Goal: Information Seeking & Learning: Find specific fact

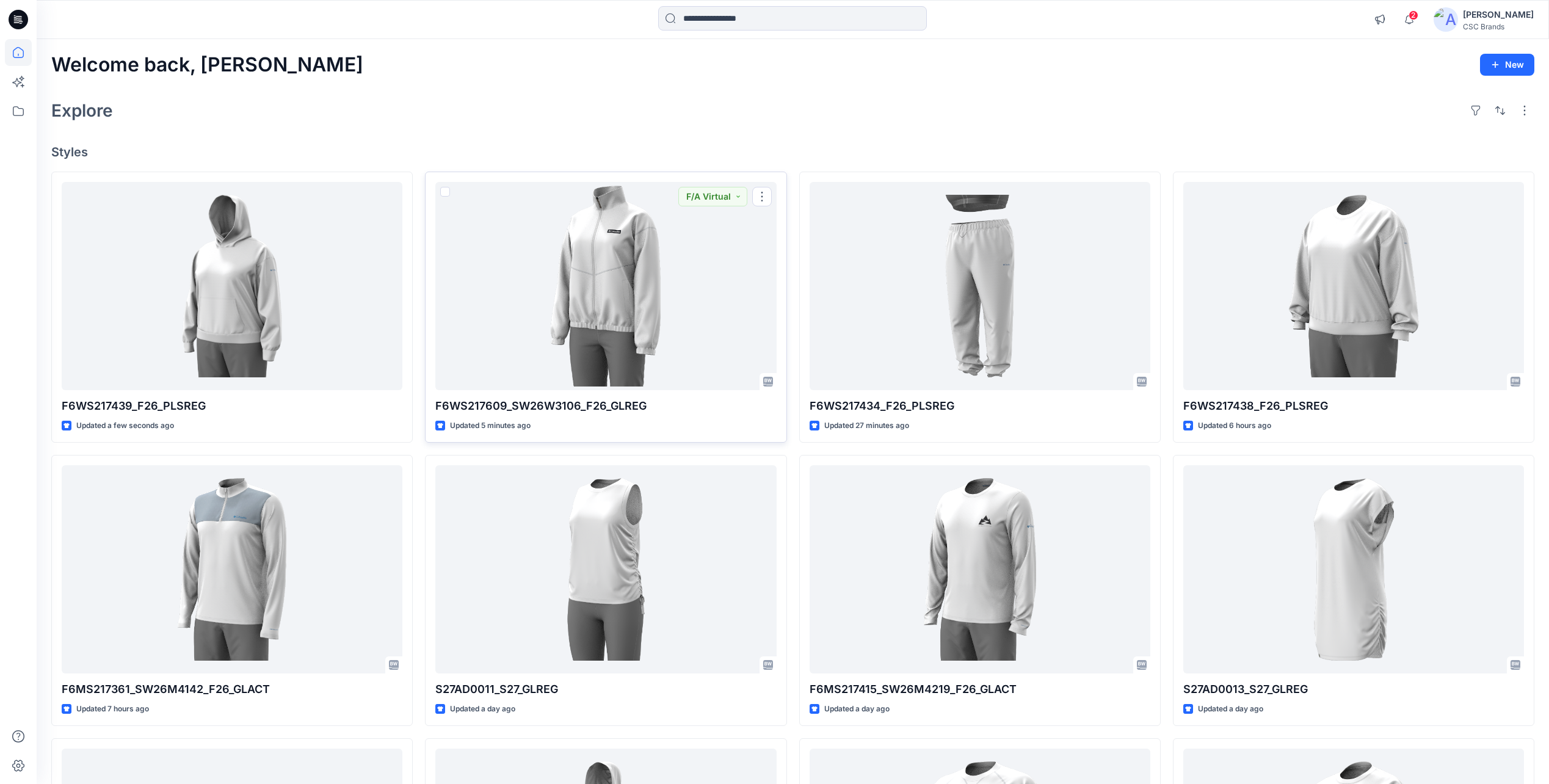
click at [764, 127] on div "Welcome back, Mijan New Explore Styles F6WS217439_F26_PLSREG Updated a few seco…" at bounding box center [793, 553] width 1513 height 1028
click at [713, 13] on input at bounding box center [793, 18] width 269 height 24
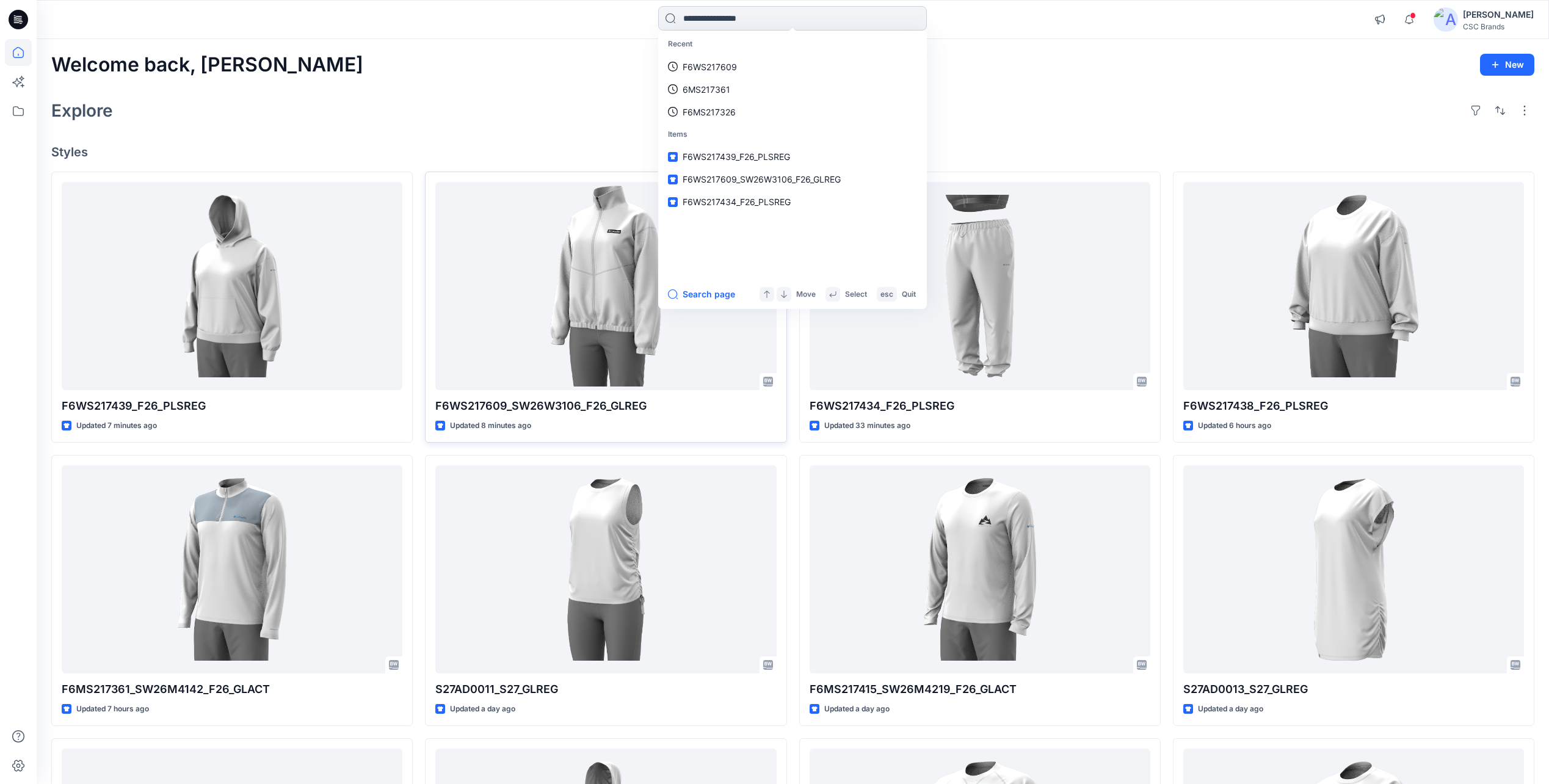
click at [710, 21] on input at bounding box center [793, 18] width 269 height 24
drag, startPoint x: 710, startPoint y: 20, endPoint x: 693, endPoint y: 13, distance: 18.4
click at [690, 4] on div "Recent F6WS217609 6MS217361 F6MS217326 Items F6WS217439_F26_PLSREG F6WS217609_S…" at bounding box center [793, 19] width 1513 height 39
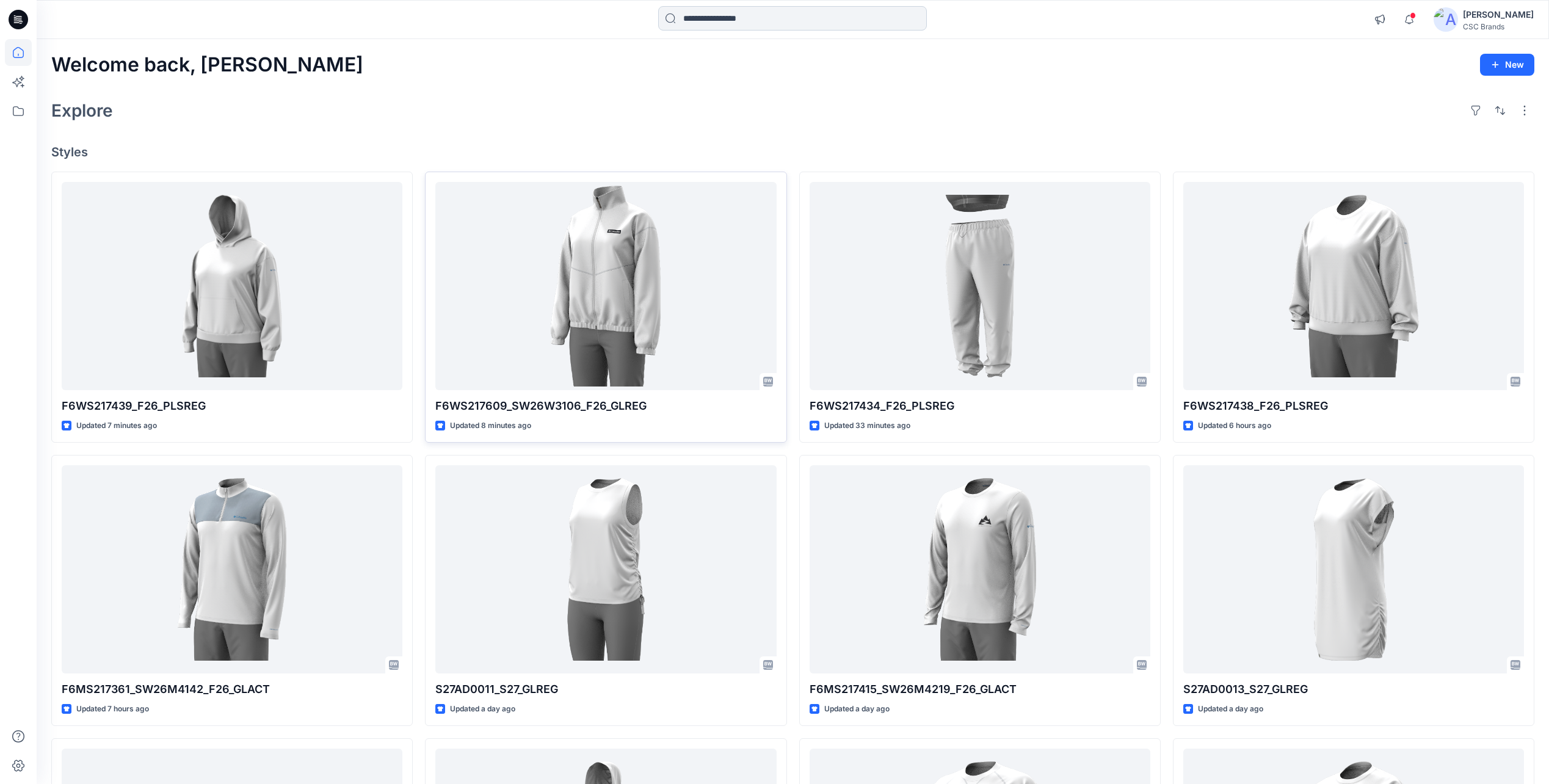
click at [695, 16] on input at bounding box center [793, 18] width 269 height 24
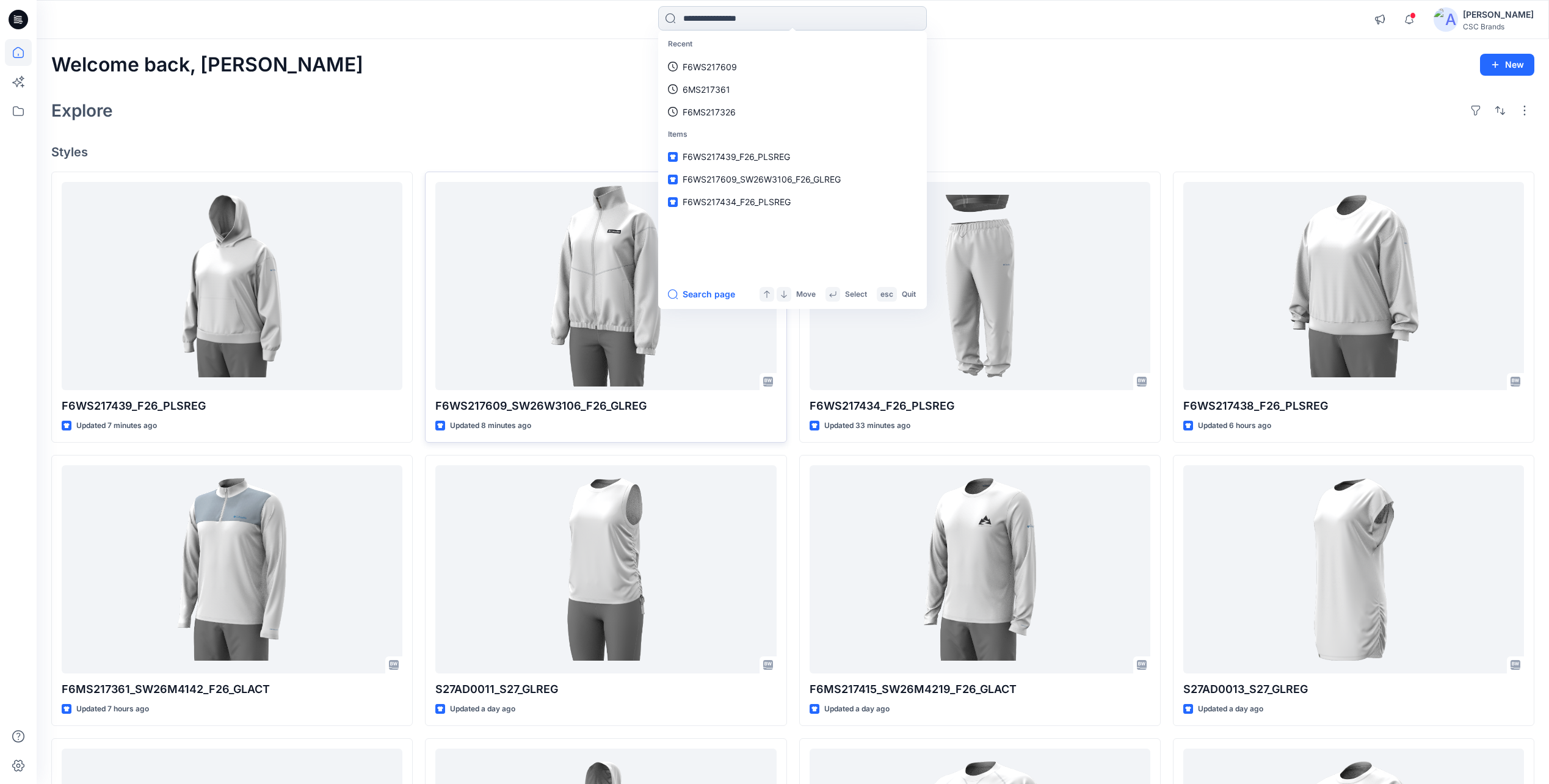
click at [702, 22] on input at bounding box center [793, 18] width 269 height 24
paste input "**********"
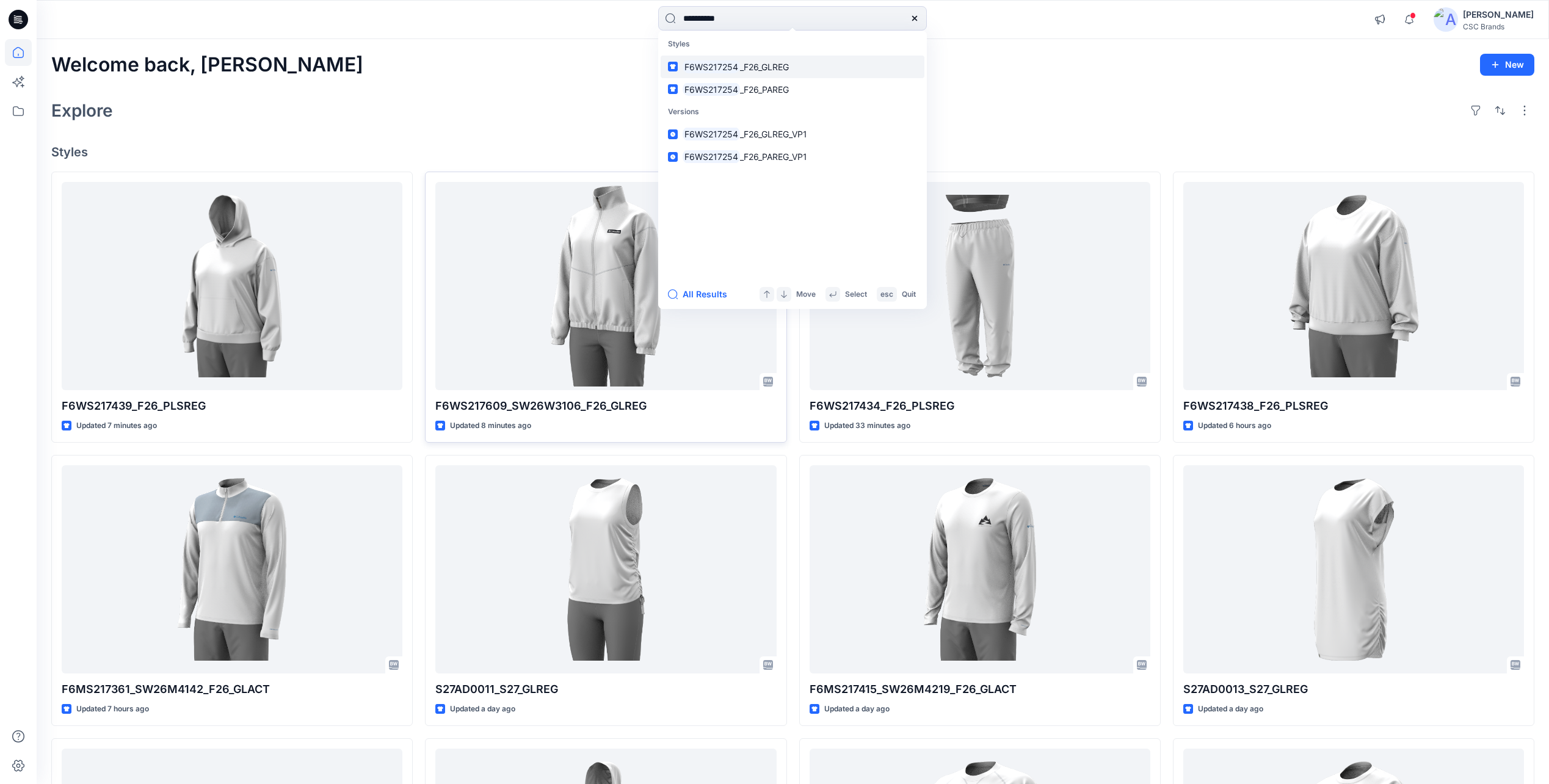
type input "**********"
click at [795, 74] on link "F6WS217254 _F26_GLREG" at bounding box center [792, 66] width 264 height 22
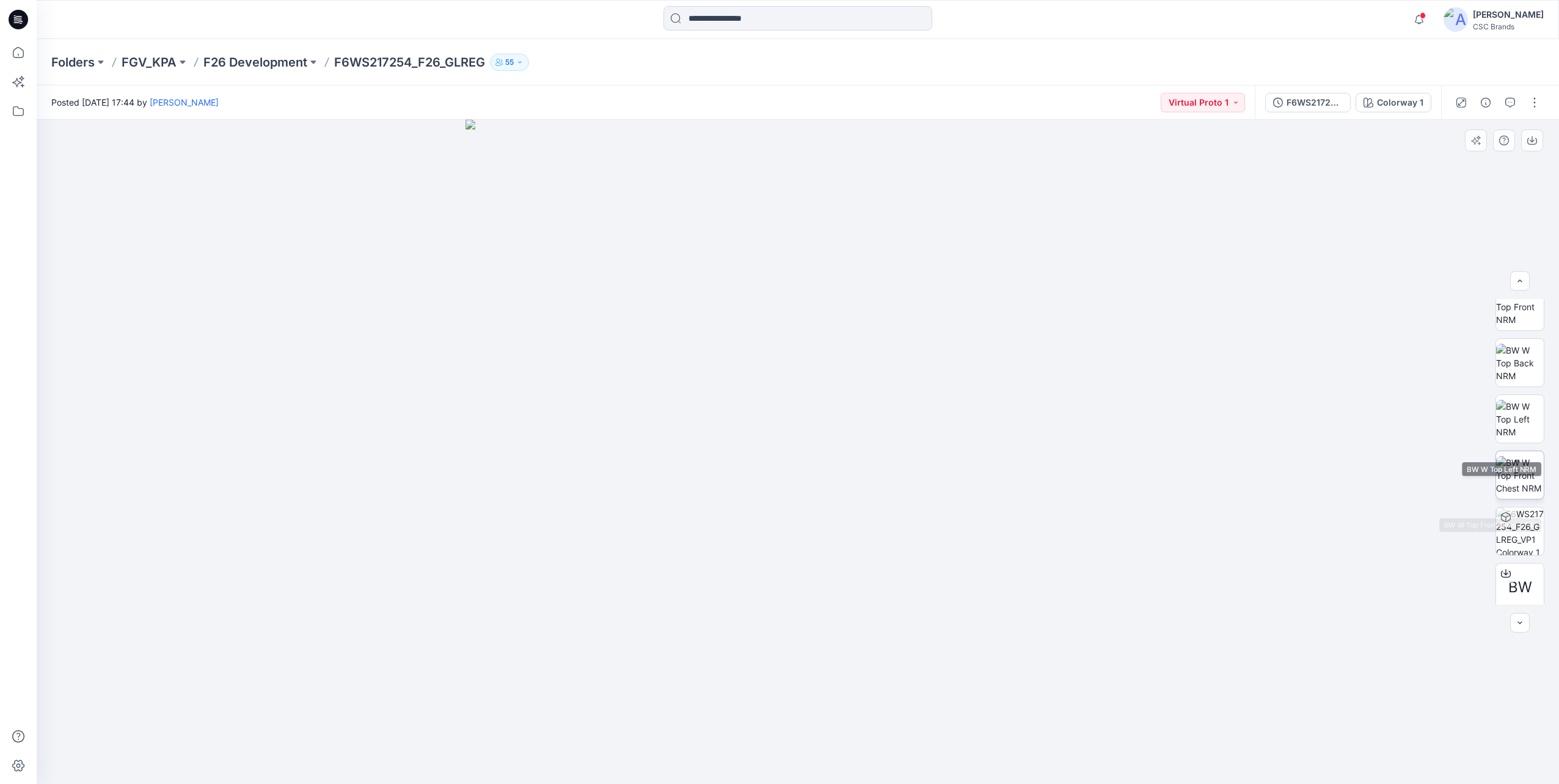
scroll to position [193, 0]
click at [1503, 566] on icon at bounding box center [1505, 565] width 5 height 6
drag, startPoint x: 849, startPoint y: 528, endPoint x: 727, endPoint y: 529, distance: 122.0
click at [727, 529] on img at bounding box center [798, 452] width 665 height 664
drag, startPoint x: 1101, startPoint y: 532, endPoint x: 1261, endPoint y: 537, distance: 160.1
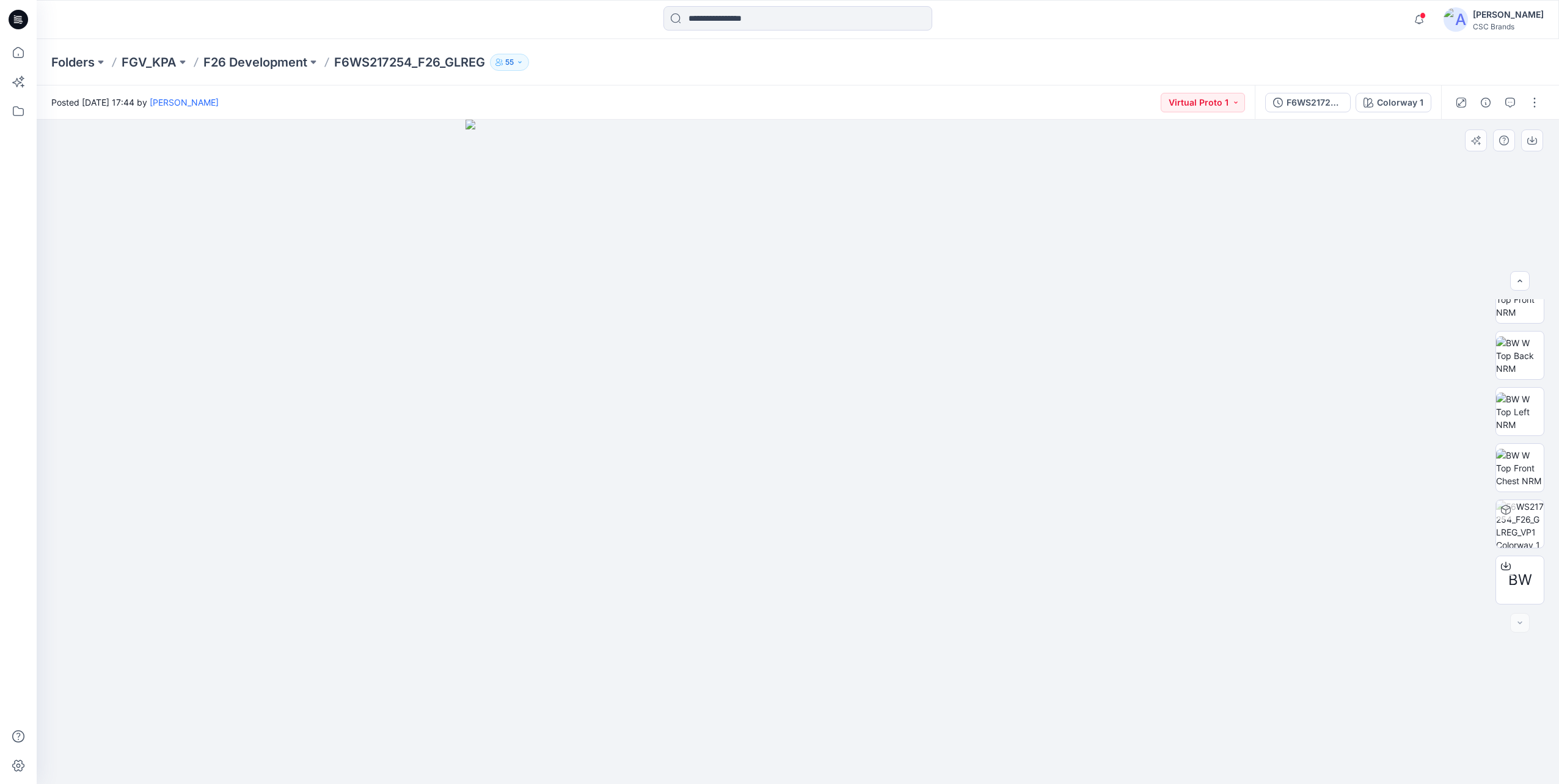
click at [1261, 537] on div at bounding box center [798, 452] width 1522 height 664
